Goal: Find specific page/section: Find specific page/section

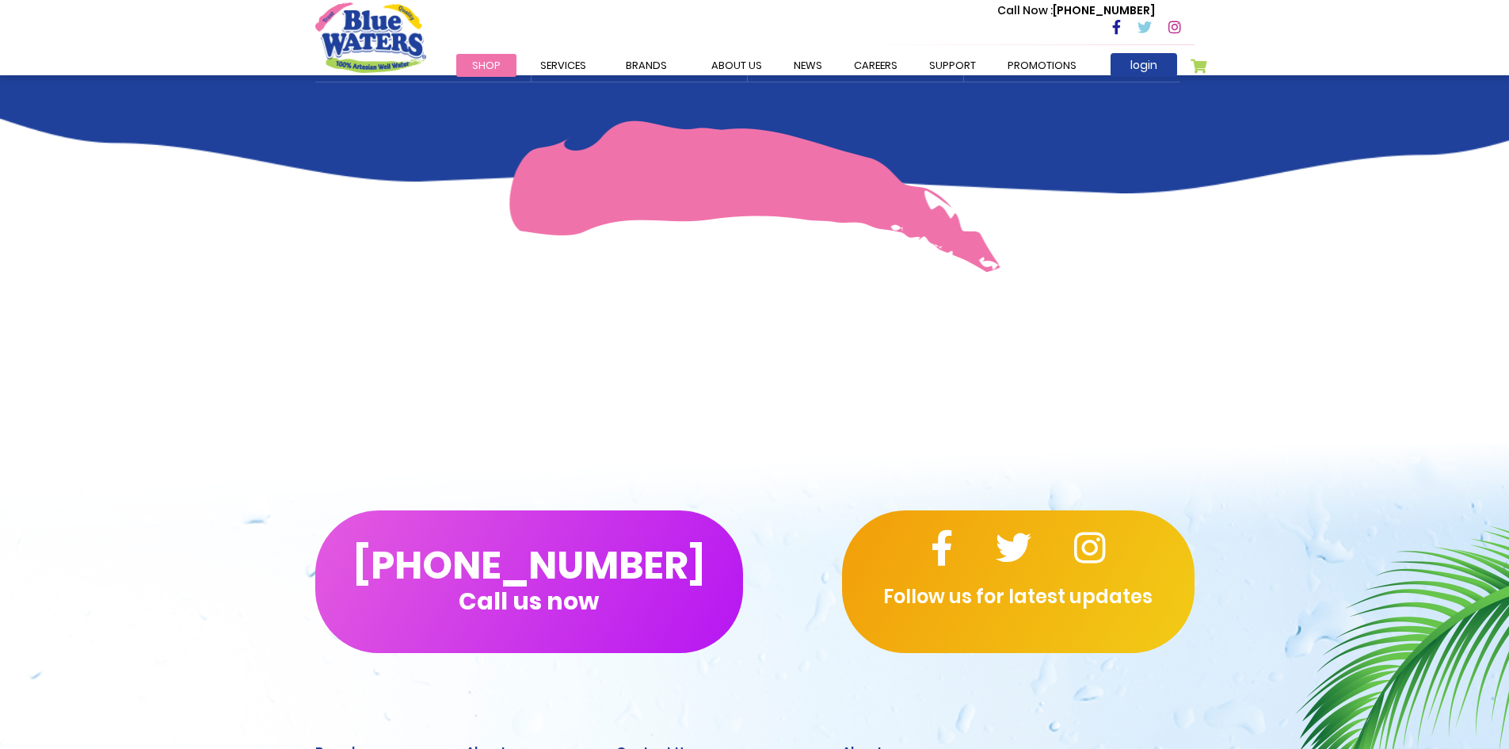
scroll to position [1445, 0]
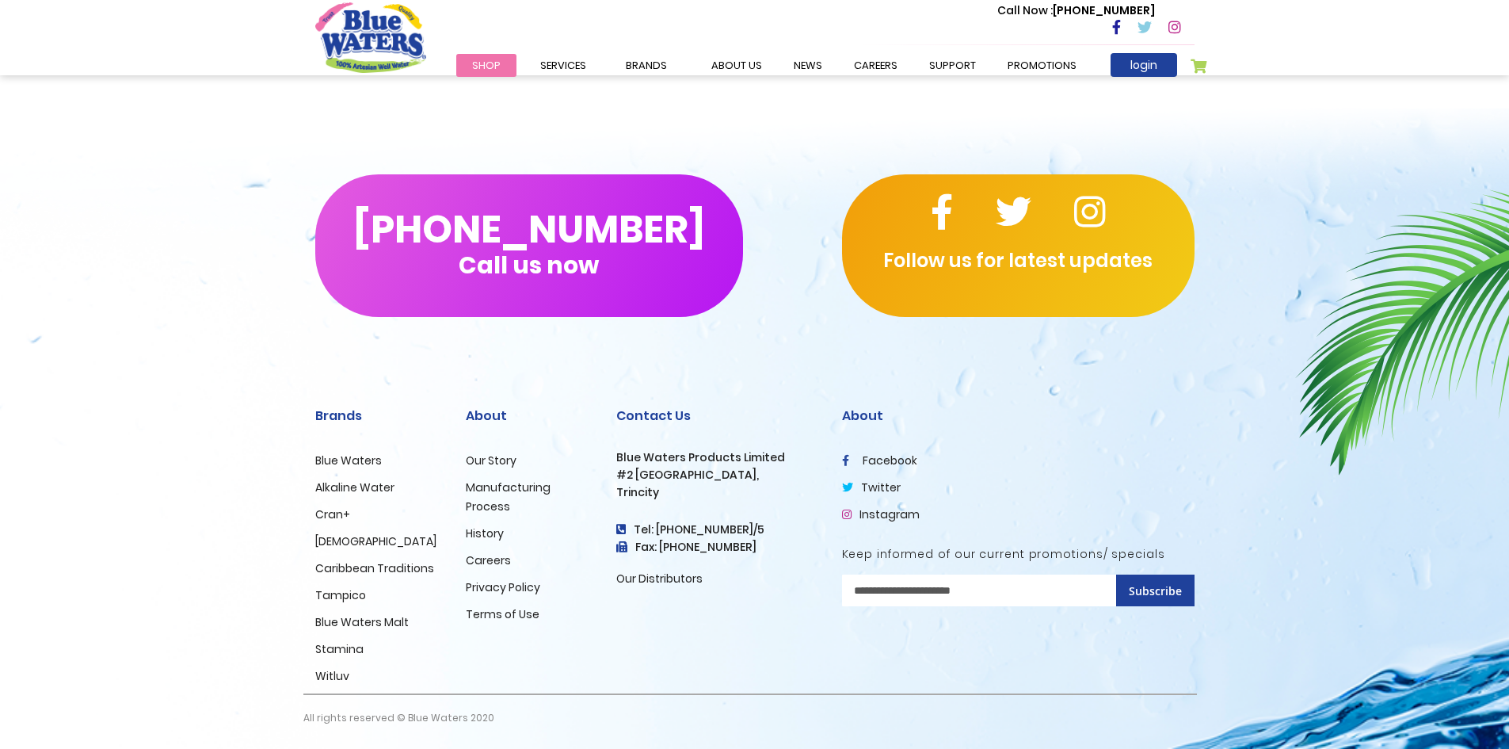
click at [1393, 527] on div "(868) 640-8824 Call us now Follow us for latest updates Brands Blue Waters Alka…" at bounding box center [754, 430] width 1509 height 638
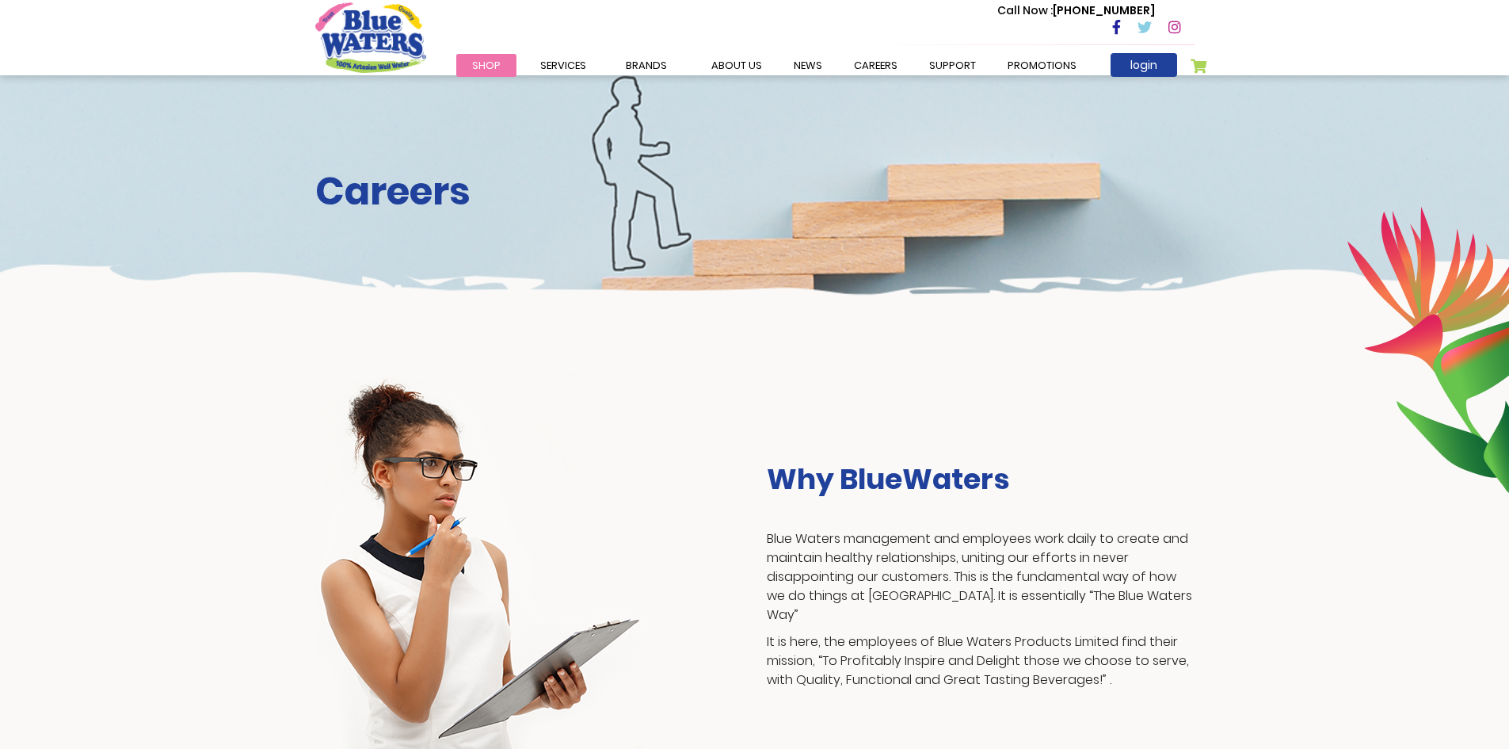
scroll to position [0, 0]
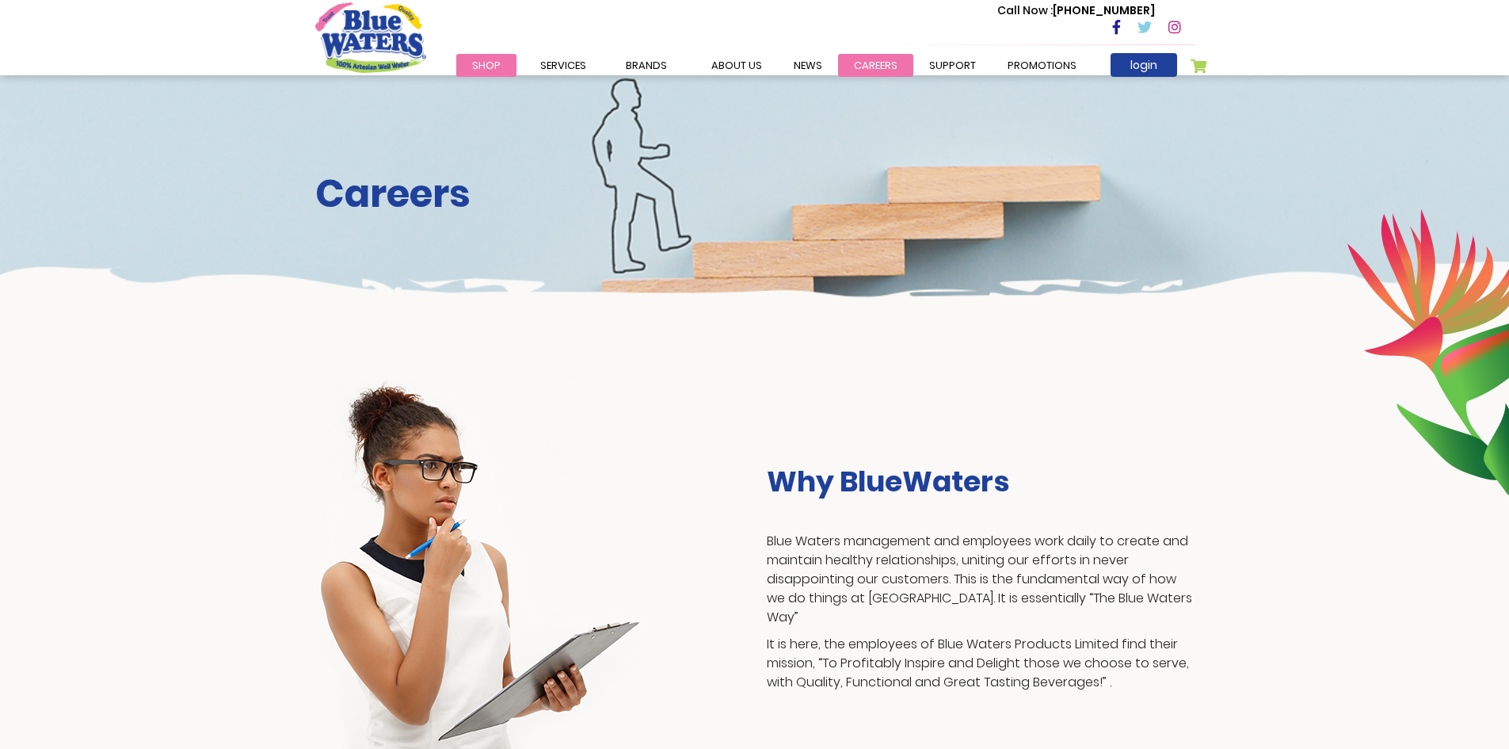
click at [855, 65] on link "careers" at bounding box center [875, 65] width 75 height 23
click at [866, 54] on link "careers" at bounding box center [875, 65] width 75 height 23
click at [876, 67] on link "careers" at bounding box center [875, 65] width 75 height 23
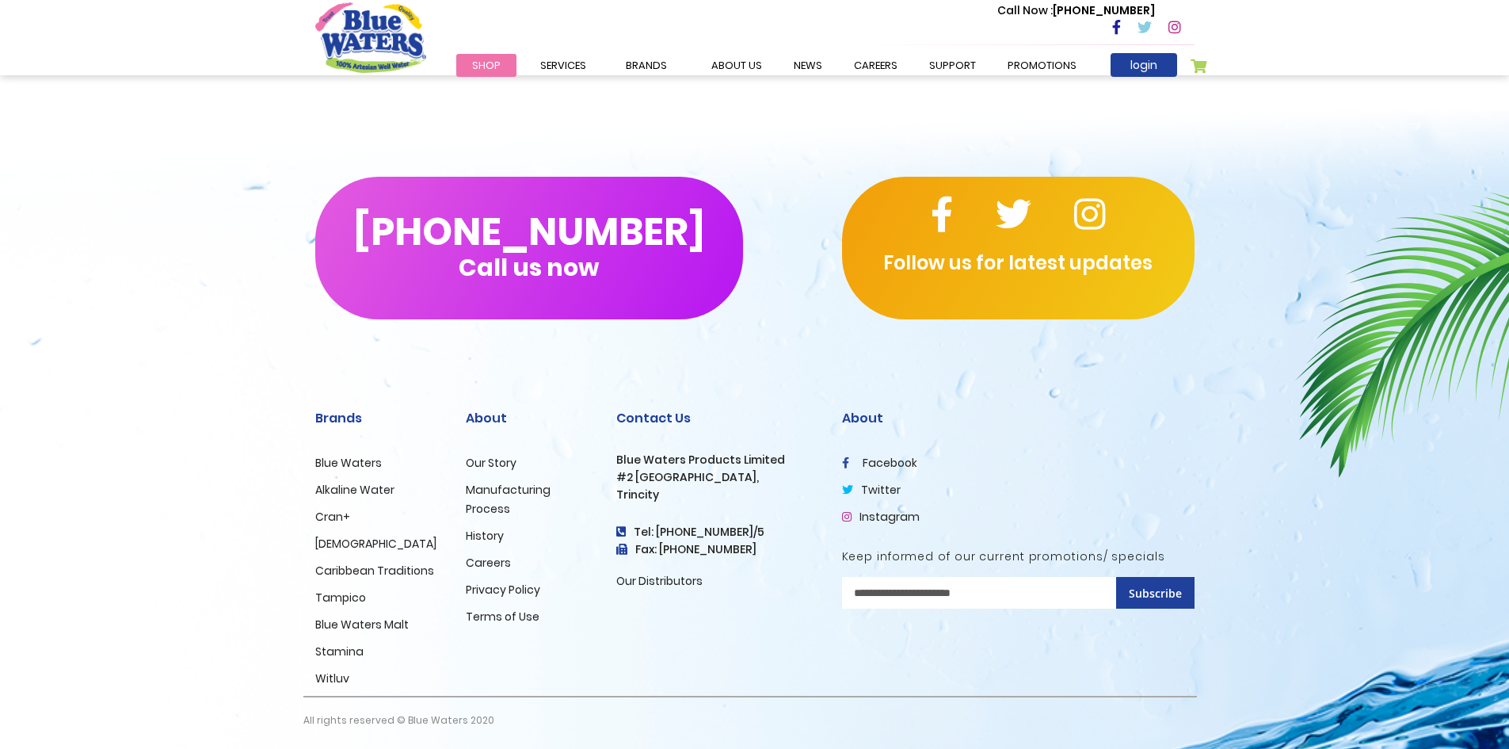
scroll to position [1445, 0]
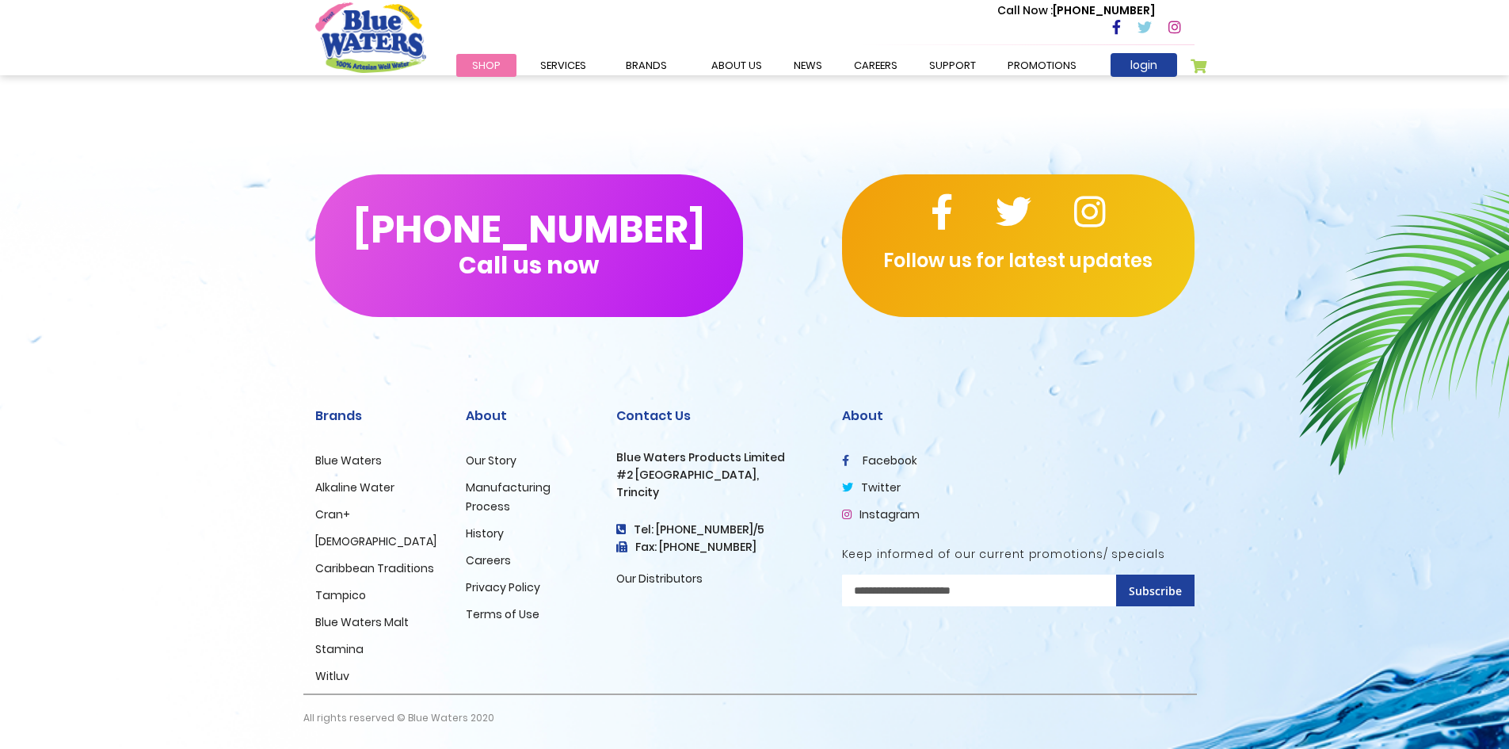
click at [478, 559] on link "Careers" at bounding box center [488, 560] width 45 height 16
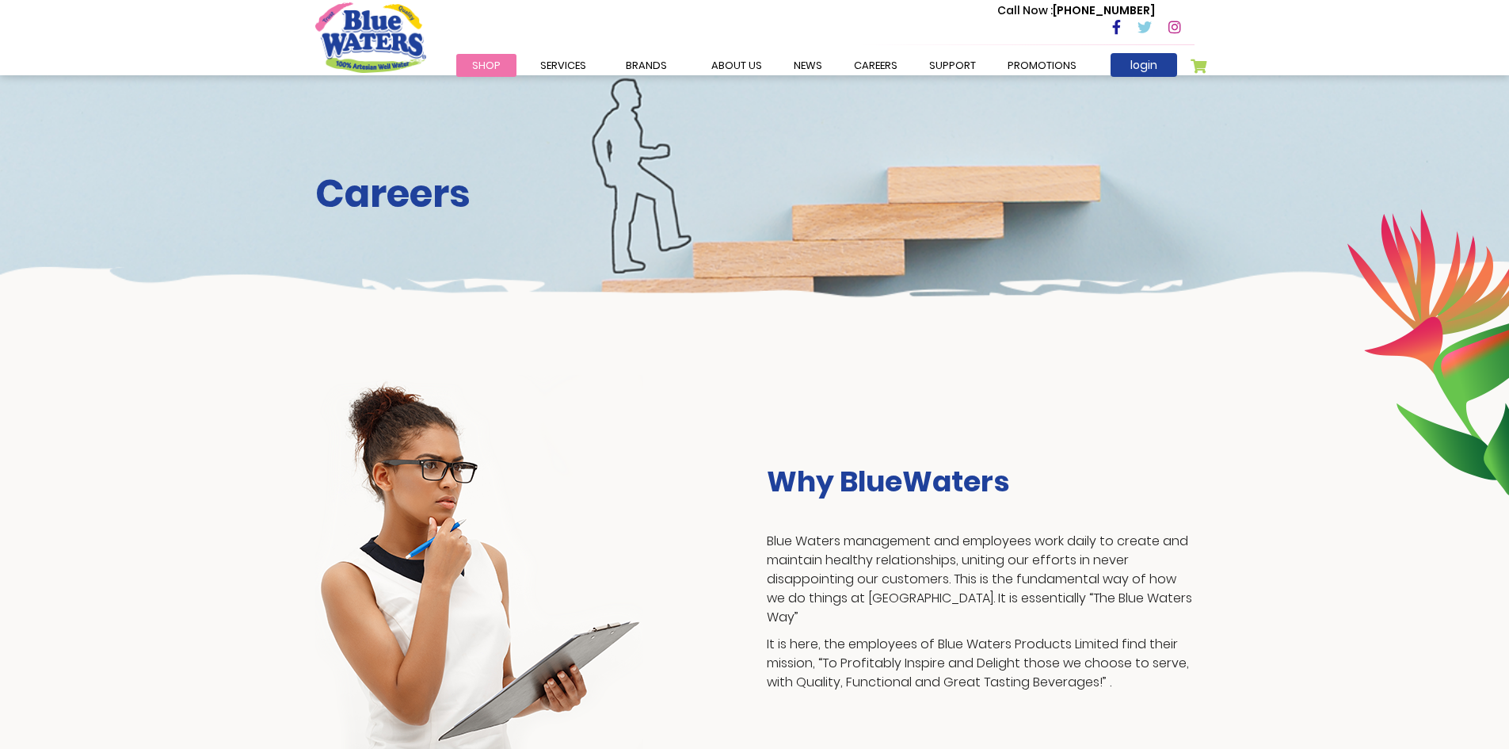
drag, startPoint x: 1116, startPoint y: 417, endPoint x: 1131, endPoint y: 316, distance: 101.6
click at [1129, 372] on div "Why BlueWaters Blue Waters management and employees work daily to create and ma…" at bounding box center [754, 553] width 1509 height 472
